Goal: Communication & Community: Answer question/provide support

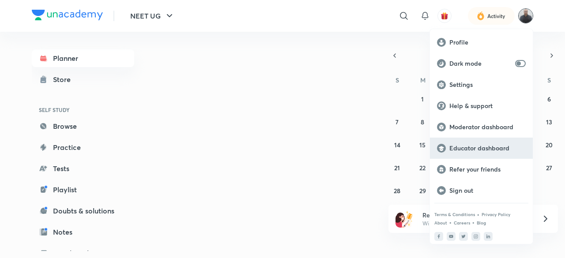
click at [478, 147] on p "Educator dashboard" at bounding box center [488, 148] width 76 height 8
